Goal: Check status: Check status

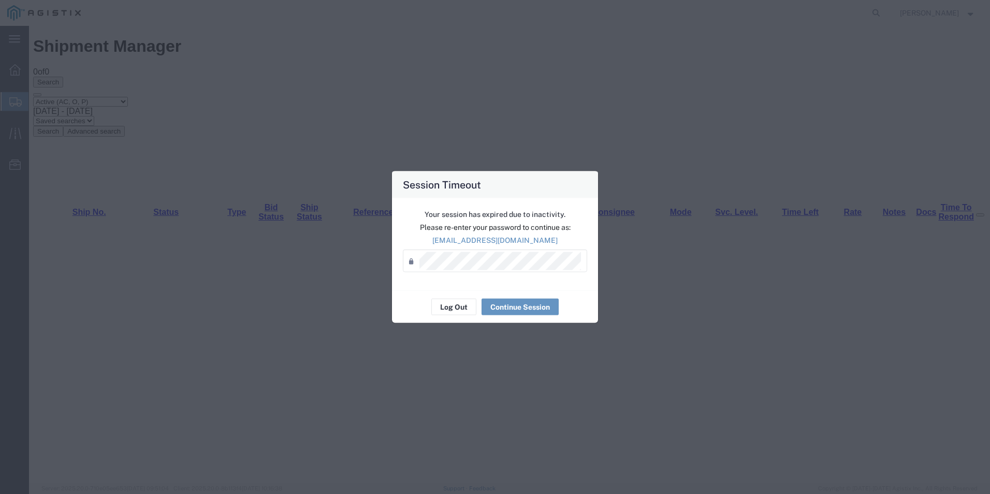
click at [523, 286] on div "Your session has expired due to inactivity. Please re-enter your password to co…" at bounding box center [495, 244] width 206 height 92
click at [526, 308] on button "Continue Session" at bounding box center [520, 307] width 77 height 17
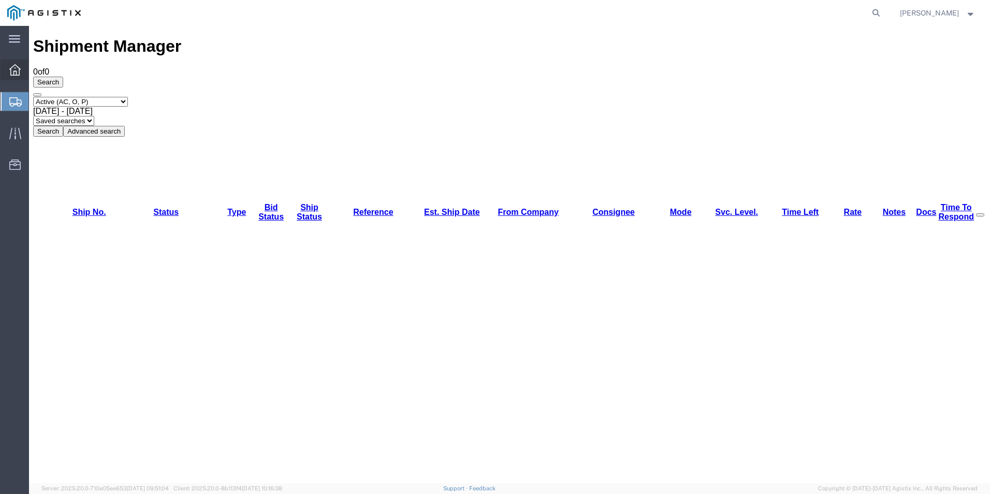
click at [15, 75] on icon at bounding box center [14, 69] width 11 height 11
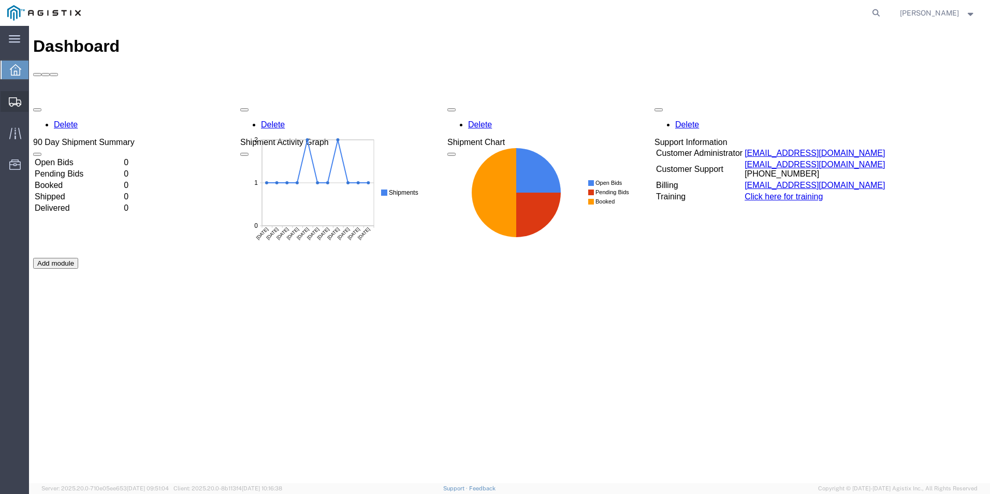
click at [20, 98] on icon at bounding box center [15, 101] width 12 height 9
